Goal: Information Seeking & Learning: Learn about a topic

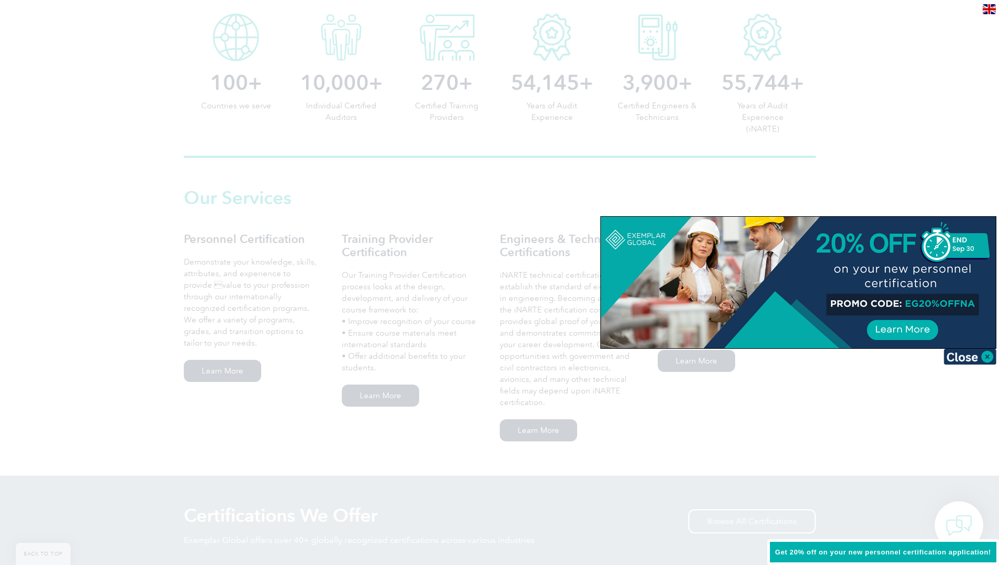
scroll to position [429, 0]
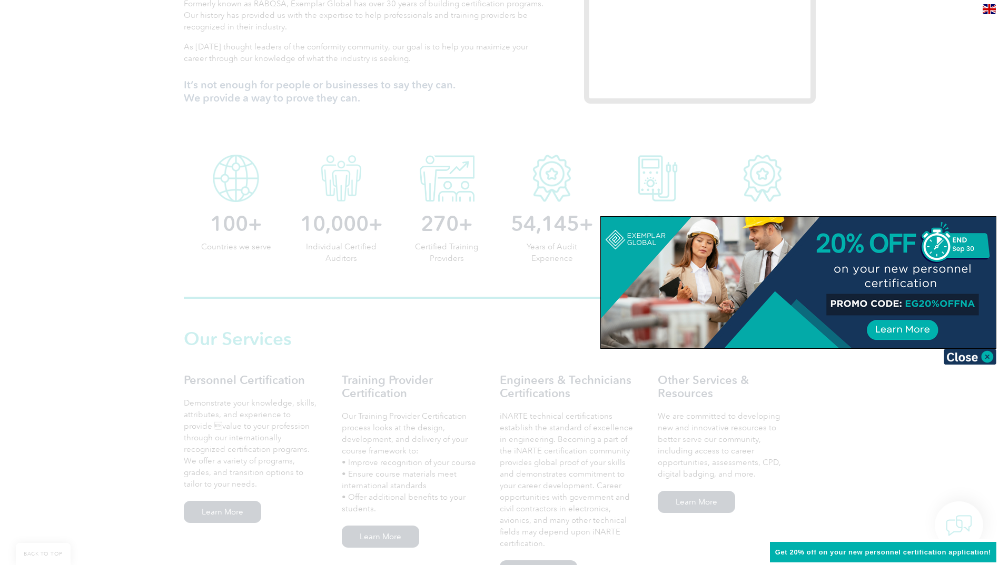
click at [975, 361] on img at bounding box center [969, 357] width 53 height 16
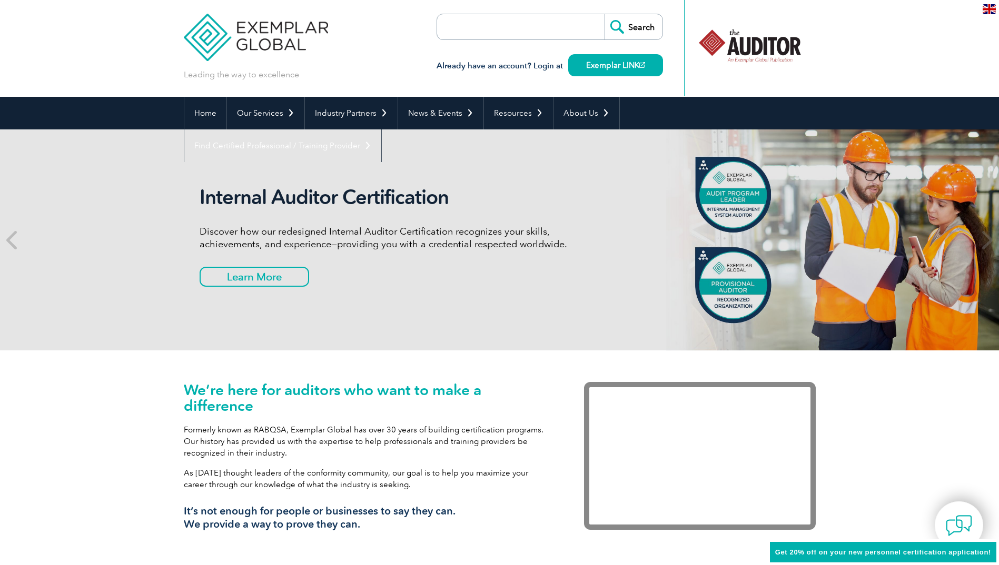
scroll to position [0, 0]
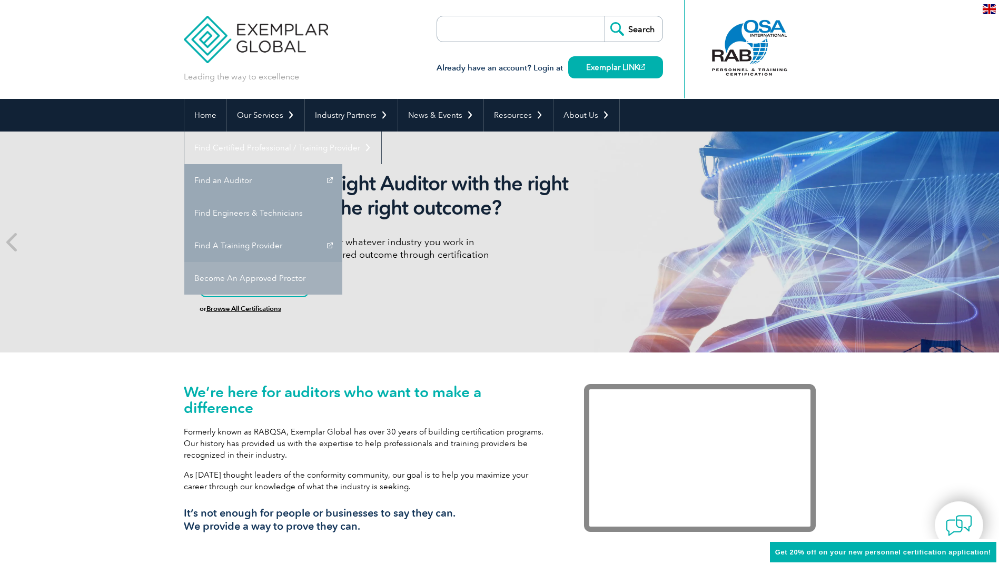
click at [342, 262] on link "Become An Approved Proctor" at bounding box center [263, 278] width 158 height 33
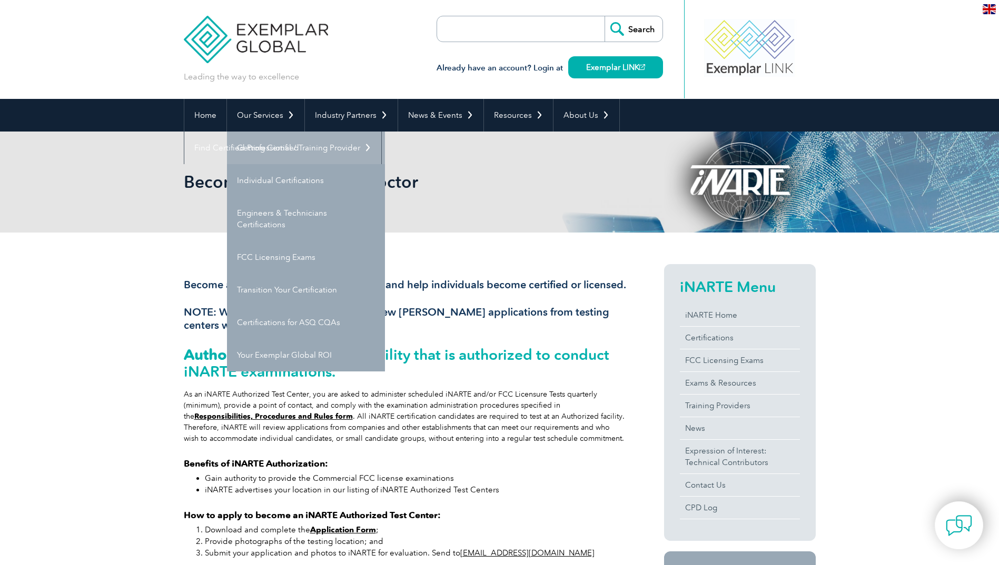
click at [292, 148] on link "Getting Certified" at bounding box center [306, 148] width 158 height 33
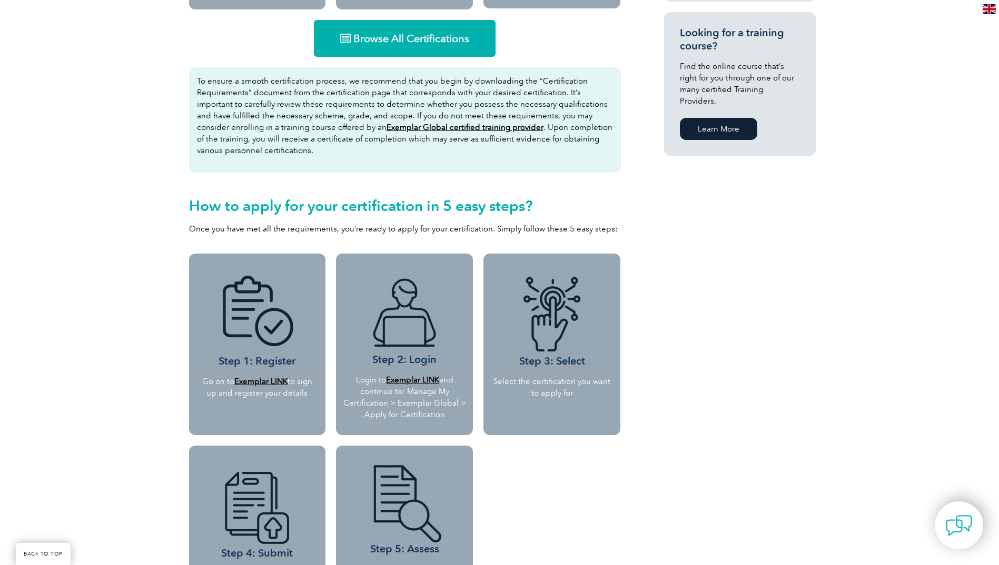
scroll to position [737, 0]
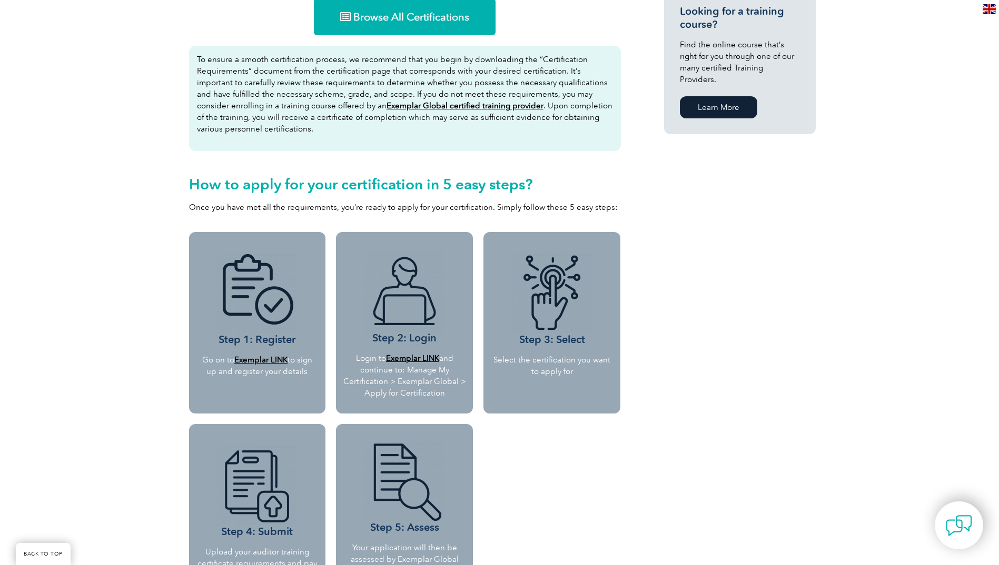
click at [265, 362] on b "Exemplar LINK" at bounding box center [260, 359] width 53 height 9
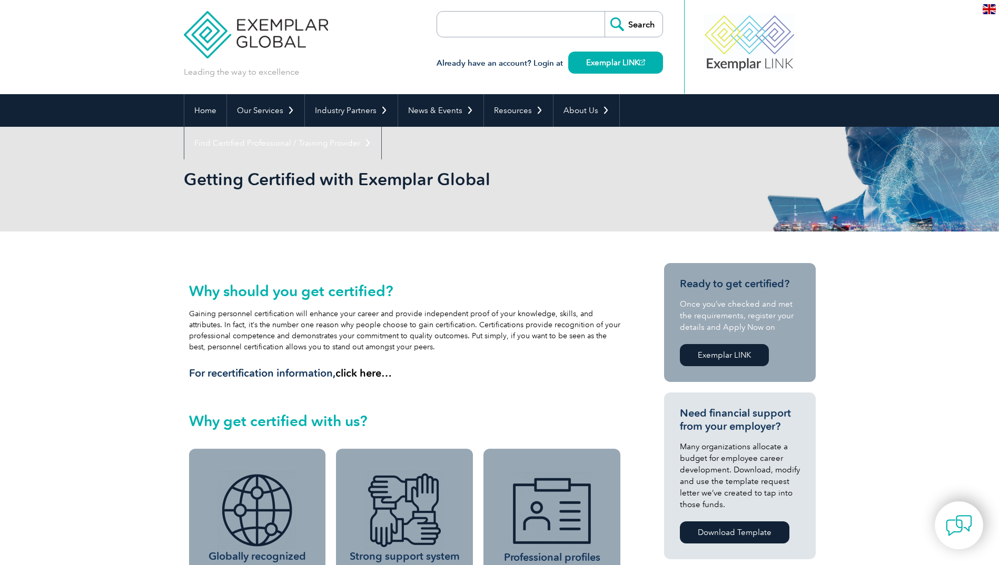
scroll to position [0, 0]
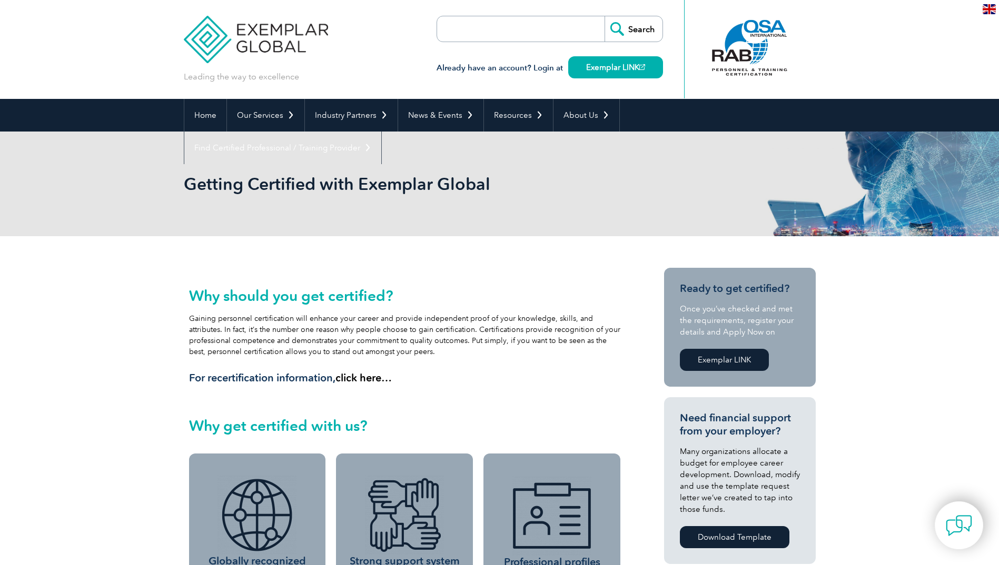
click at [367, 336] on div "Why should you get certified? Gaining personnel certification will enhance your…" at bounding box center [405, 335] width 432 height 97
click at [201, 118] on link "Home" at bounding box center [205, 115] width 42 height 33
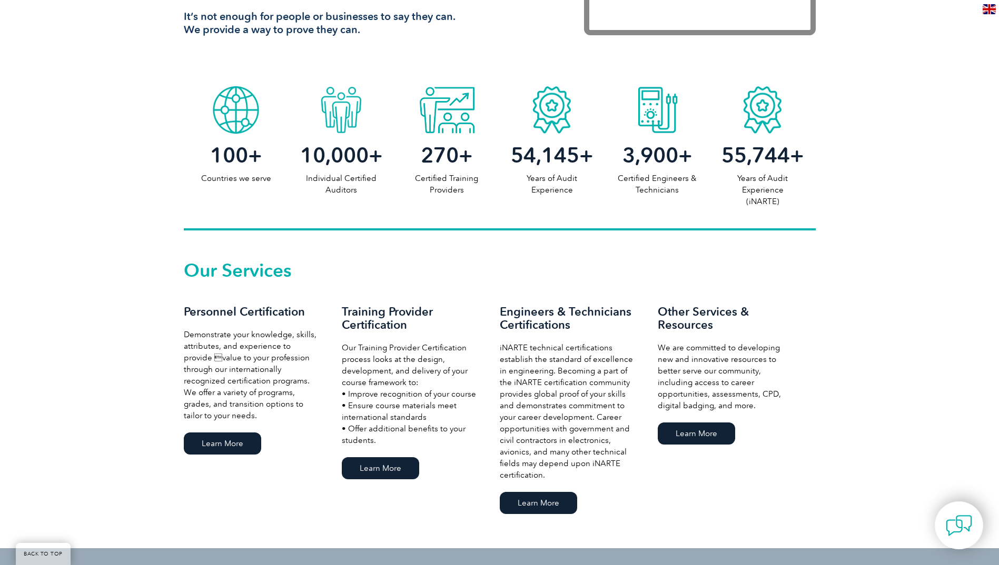
scroll to position [579, 0]
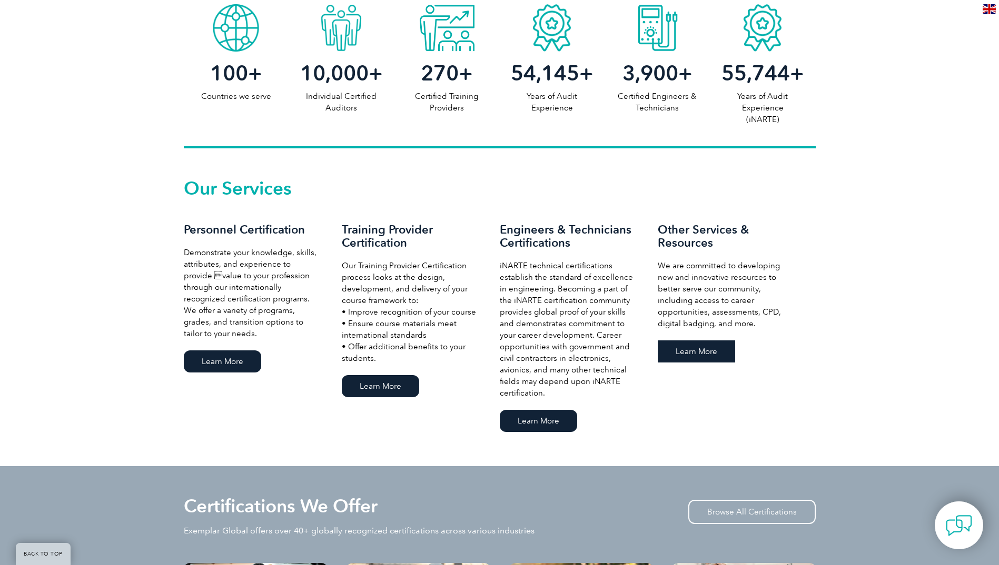
click at [703, 350] on link "Learn More" at bounding box center [696, 352] width 77 height 22
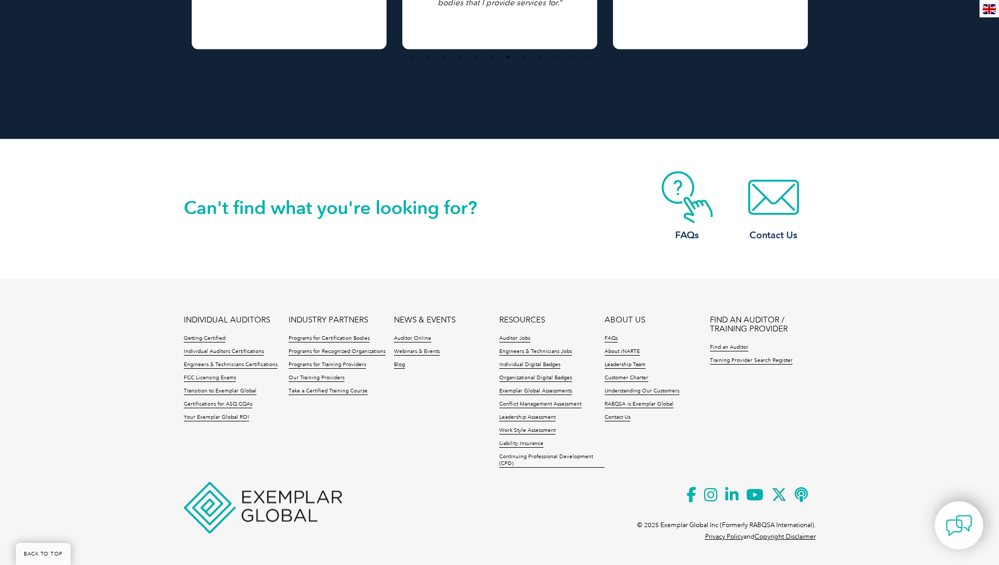
scroll to position [2324, 0]
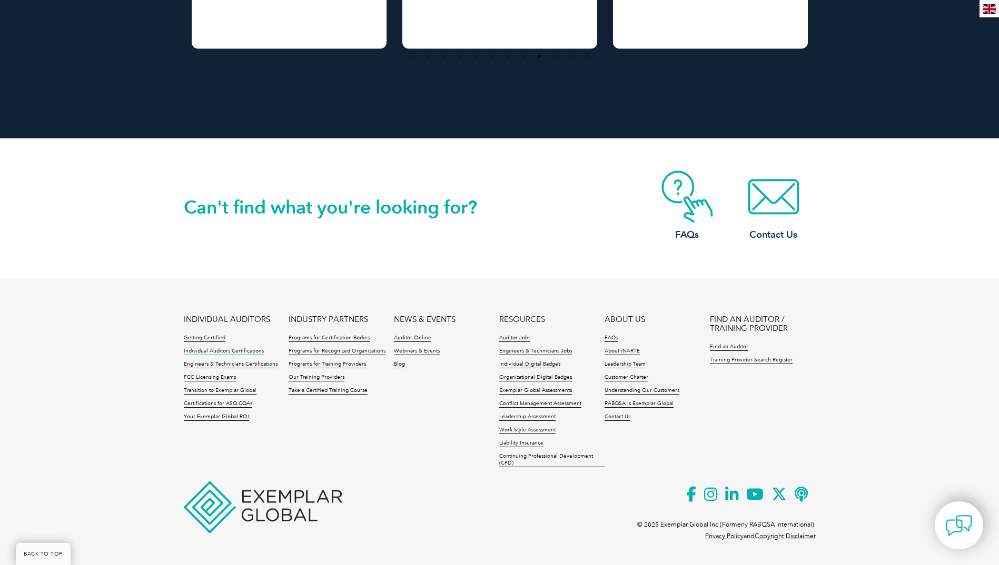
click at [246, 350] on link "Individual Auditors Certifications" at bounding box center [224, 351] width 80 height 7
